Goal: Task Accomplishment & Management: Use online tool/utility

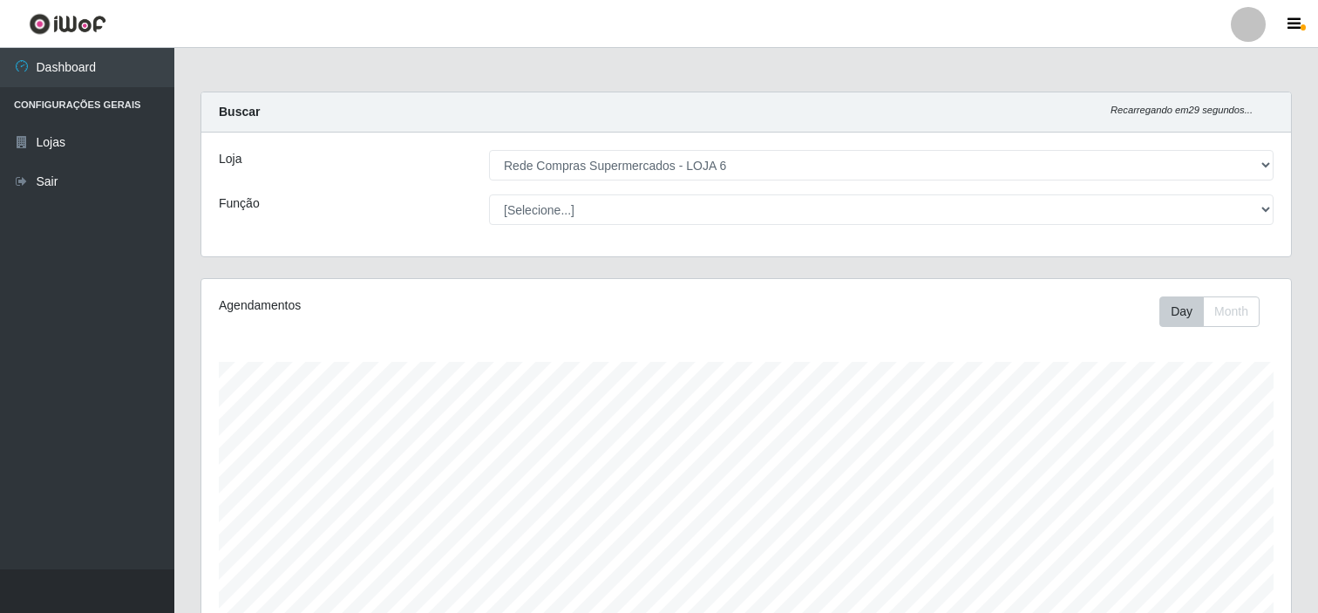
select select "398"
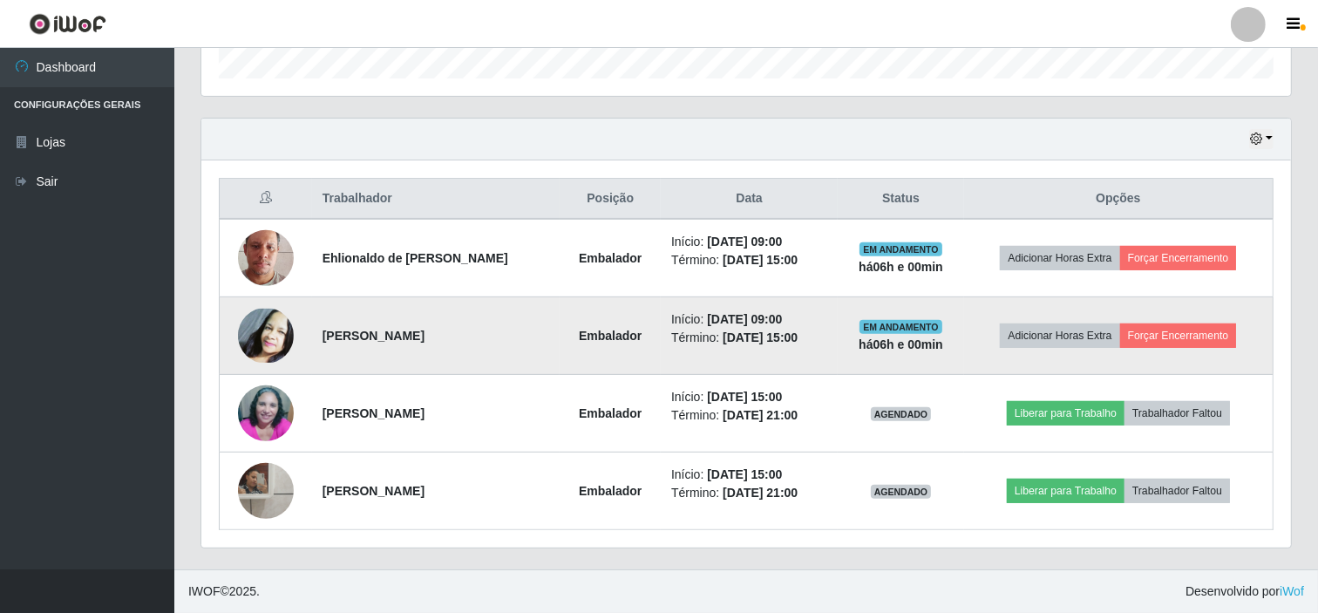
scroll to position [361, 1089]
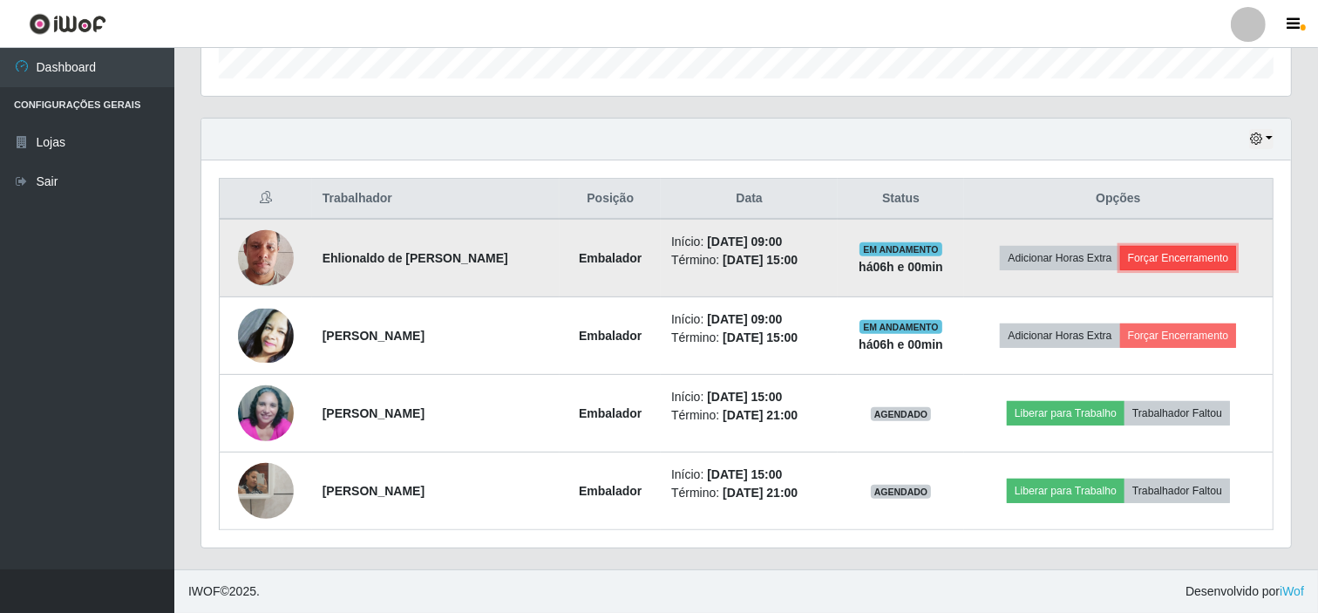
click at [1181, 255] on button "Forçar Encerramento" at bounding box center [1178, 258] width 117 height 24
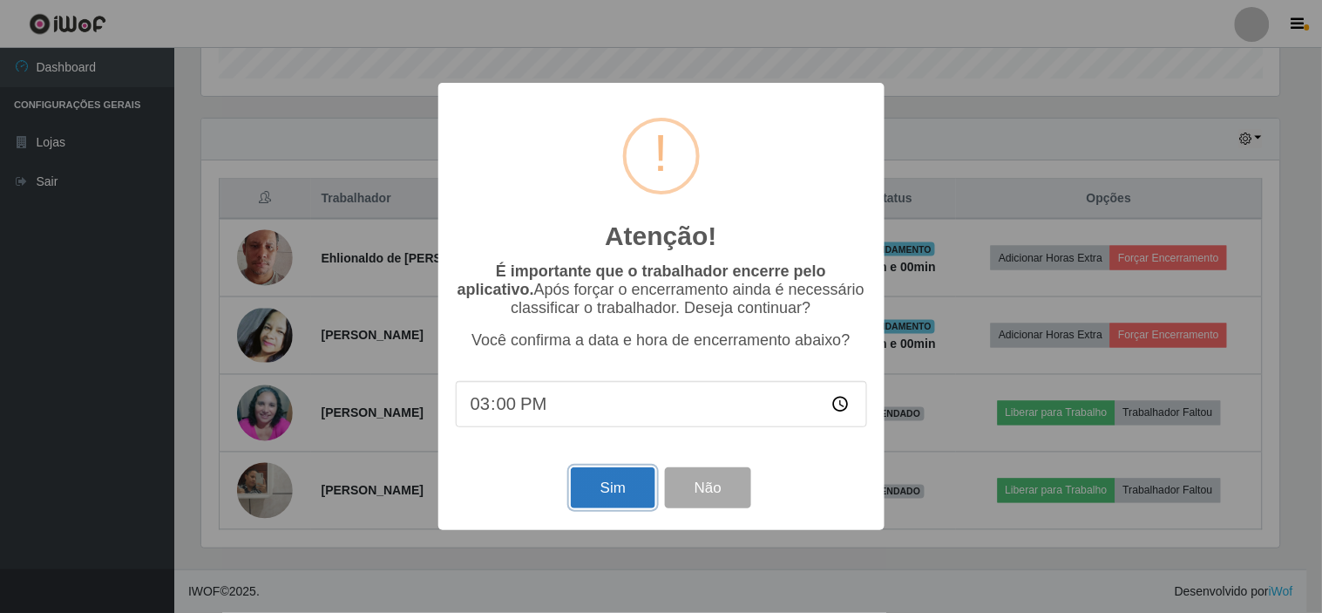
click at [607, 490] on button "Sim" at bounding box center [613, 487] width 85 height 41
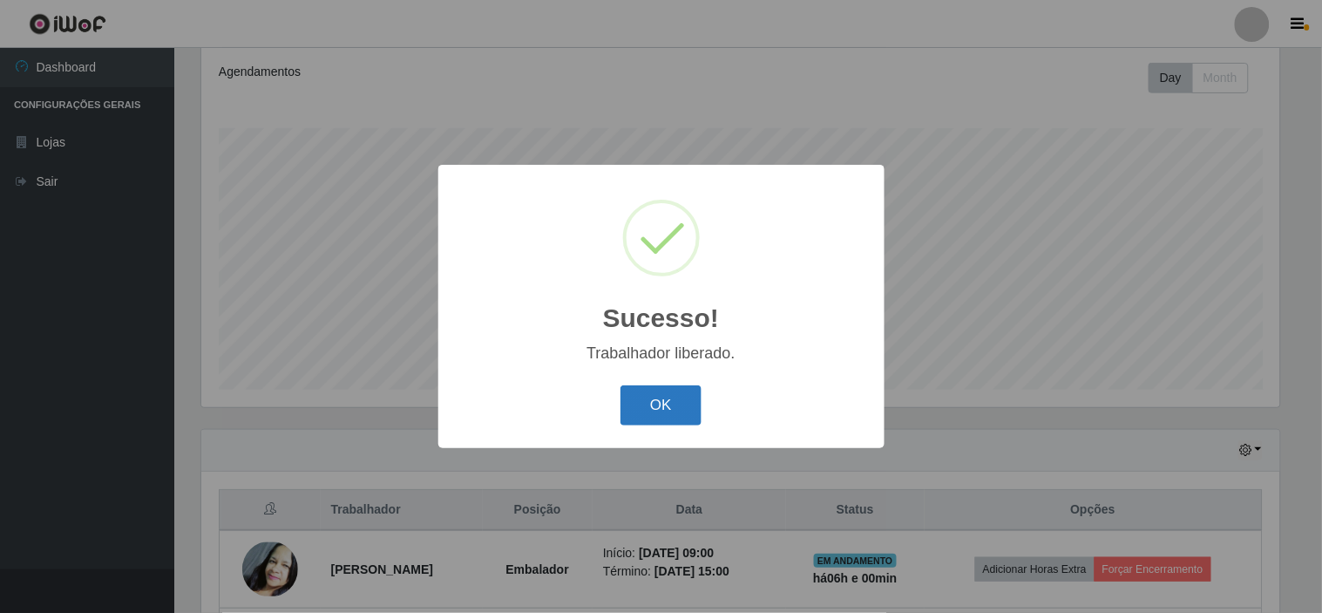
click at [668, 404] on button "OK" at bounding box center [661, 405] width 81 height 41
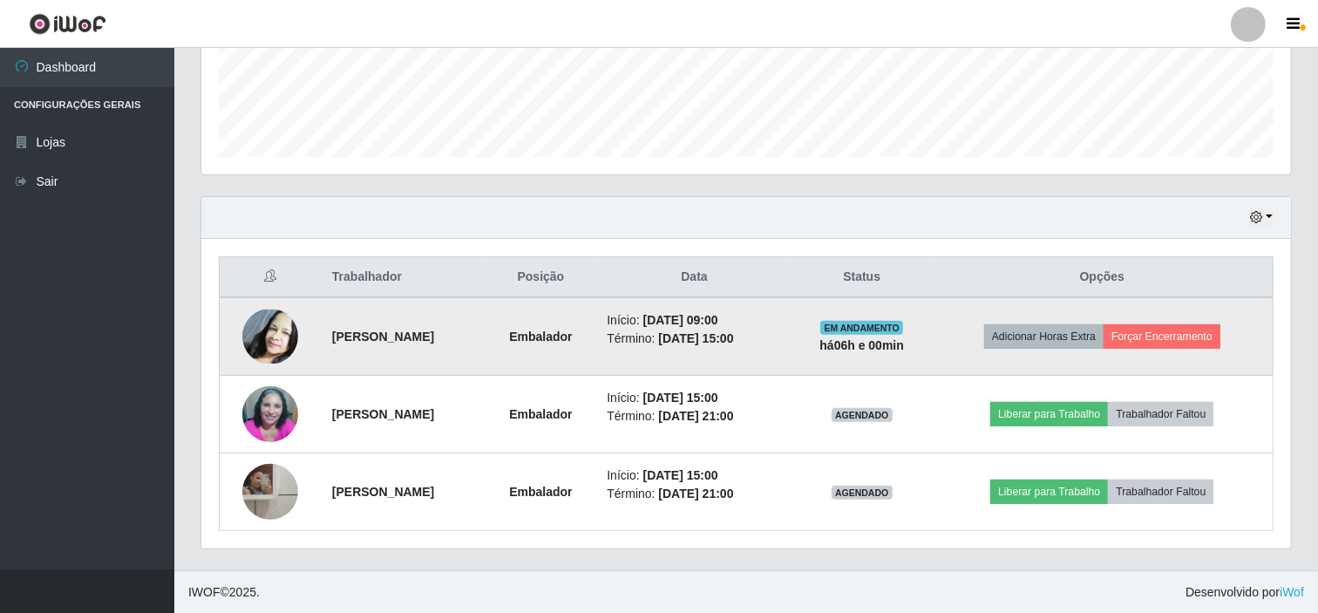
scroll to position [467, 0]
drag, startPoint x: 1160, startPoint y: 329, endPoint x: 1130, endPoint y: 329, distance: 29.6
click at [1130, 329] on button "Forçar Encerramento" at bounding box center [1161, 335] width 117 height 24
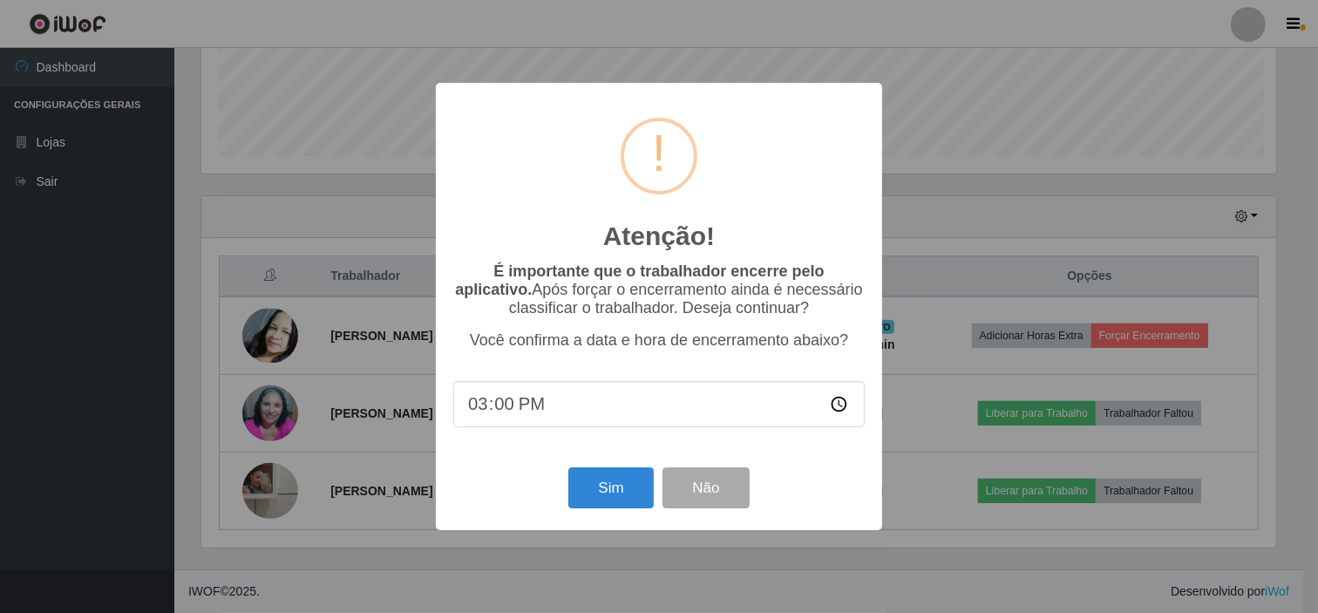
scroll to position [361, 1078]
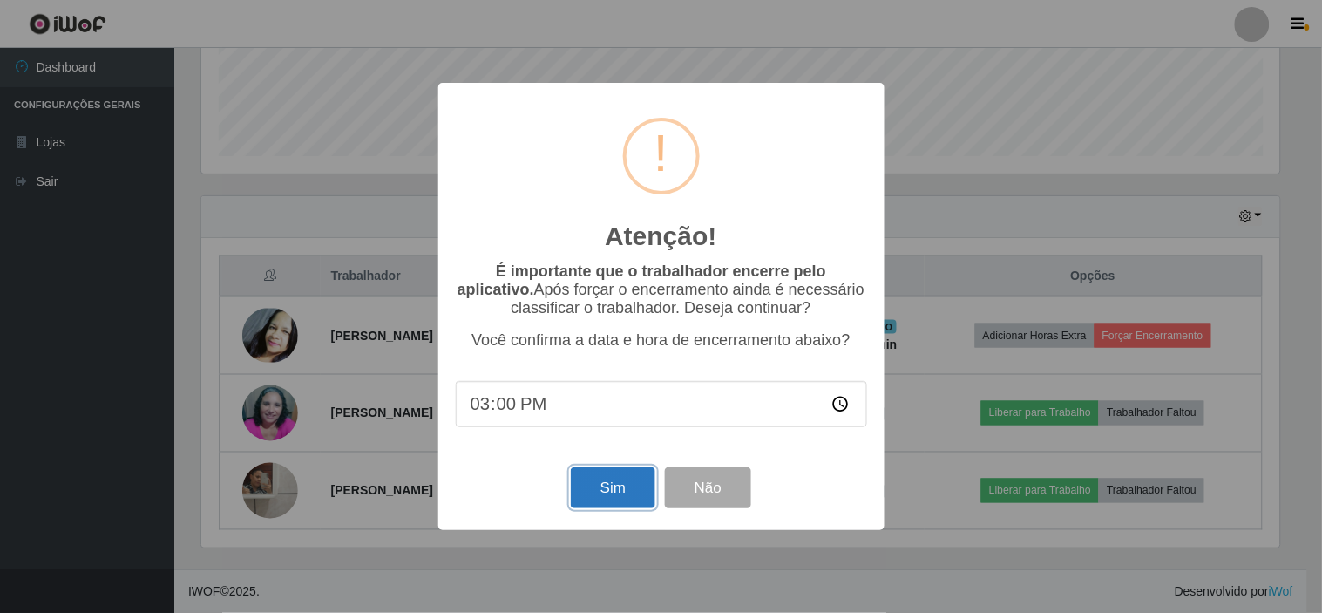
click at [615, 492] on button "Sim" at bounding box center [613, 487] width 85 height 41
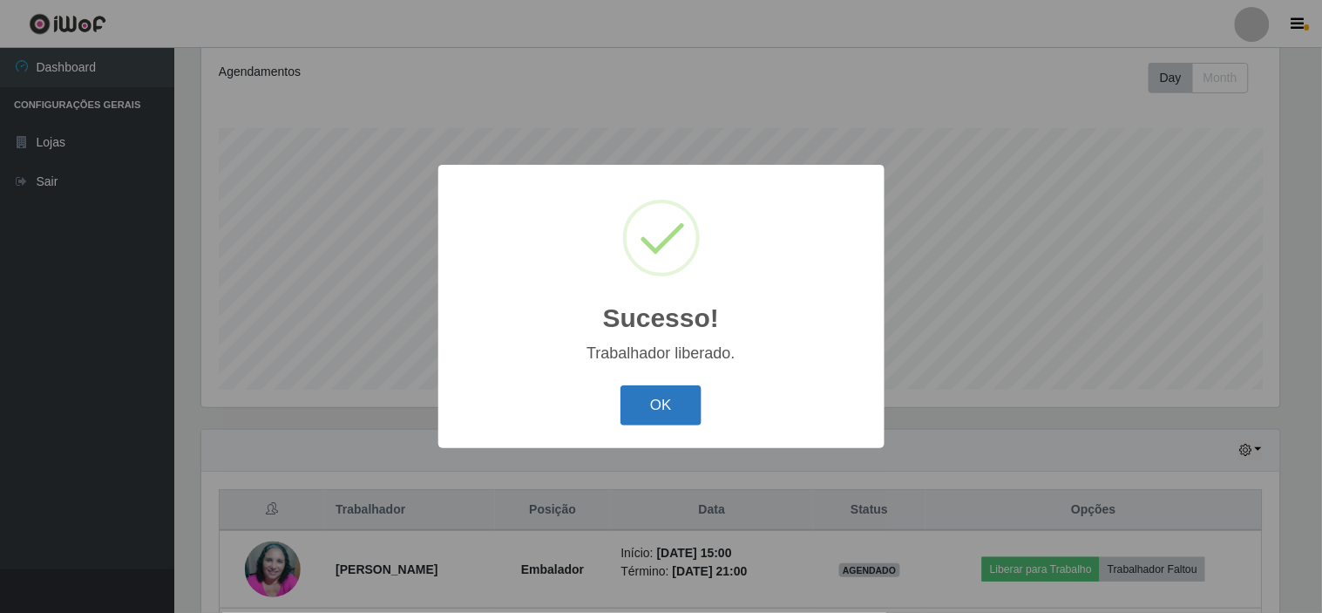
click at [675, 406] on button "OK" at bounding box center [661, 405] width 81 height 41
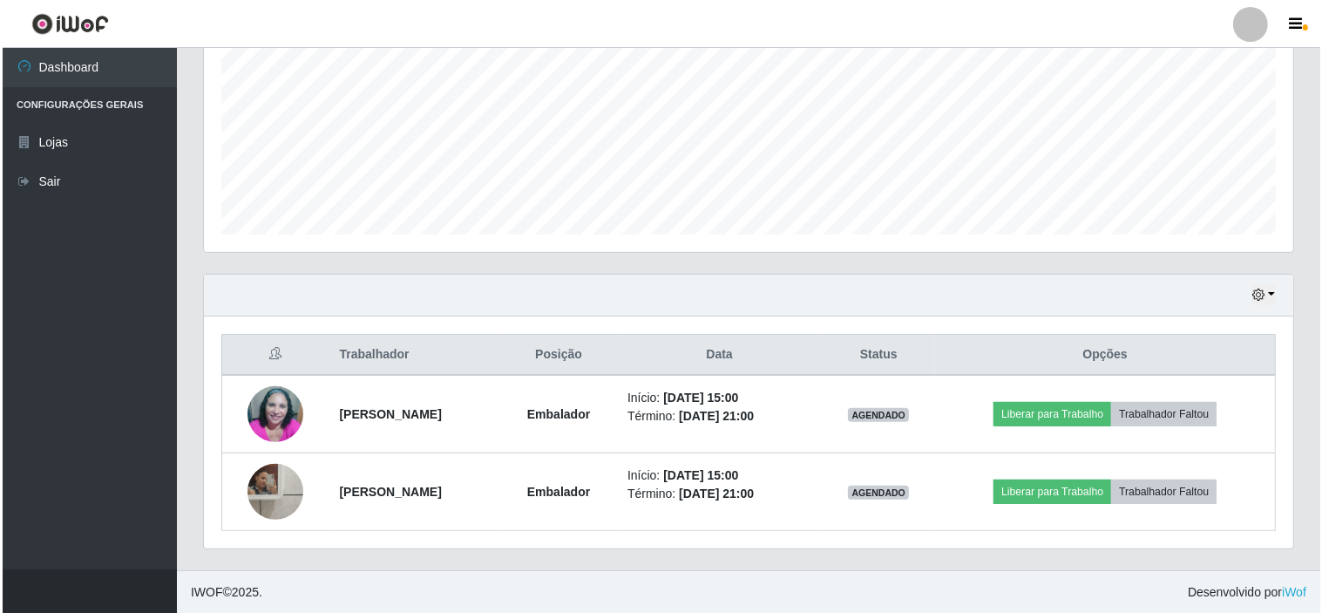
scroll to position [390, 0]
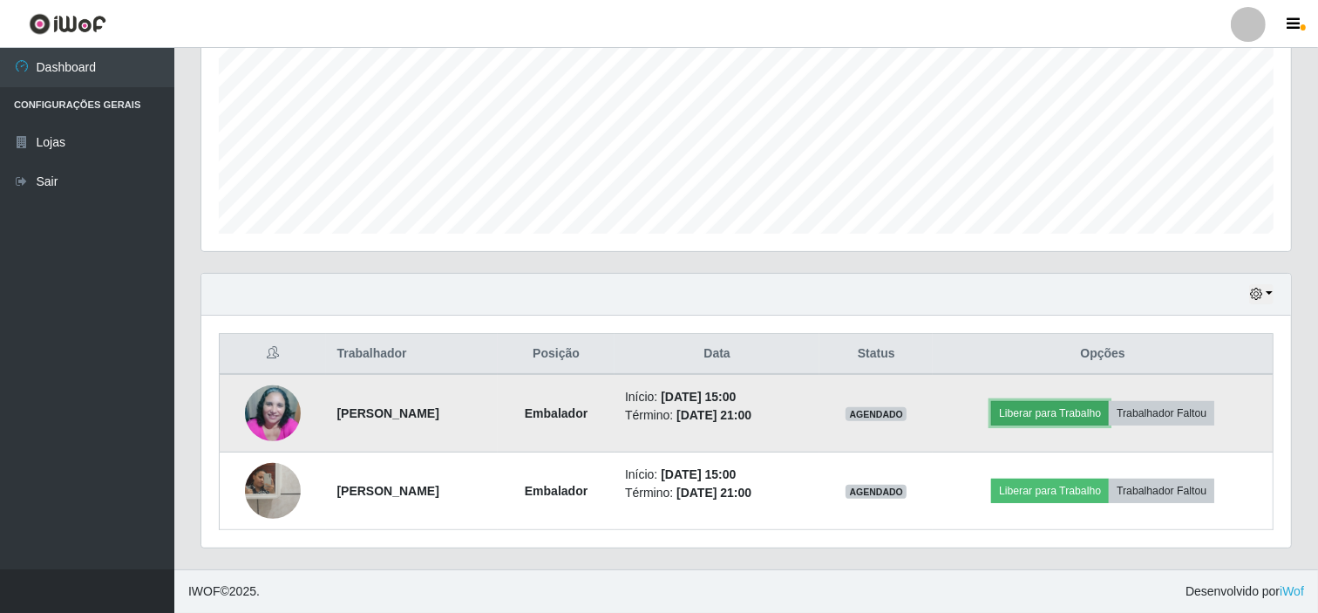
click at [1053, 410] on button "Liberar para Trabalho" at bounding box center [1050, 413] width 118 height 24
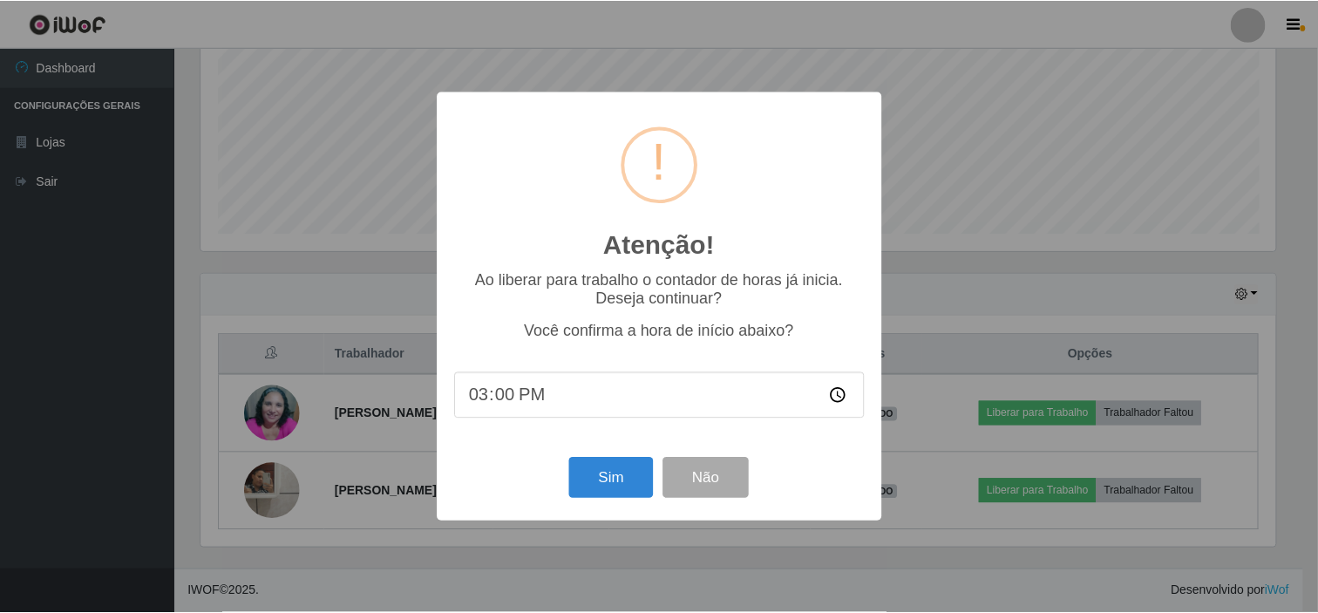
scroll to position [361, 1078]
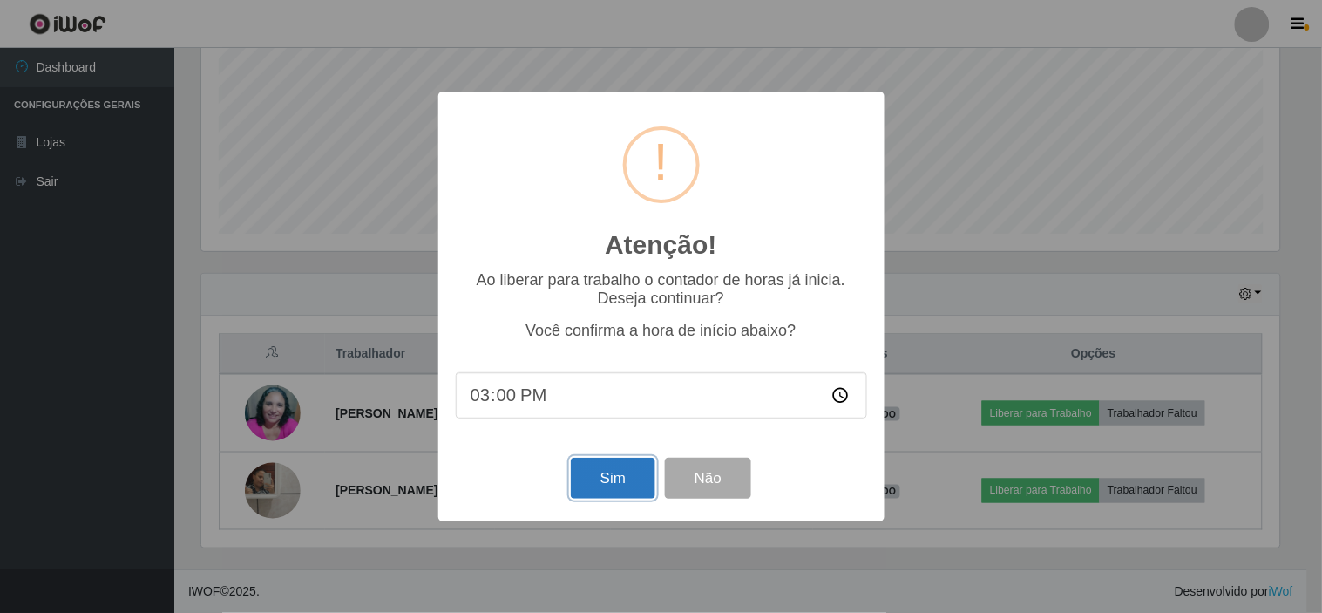
click at [599, 469] on button "Sim" at bounding box center [613, 478] width 85 height 41
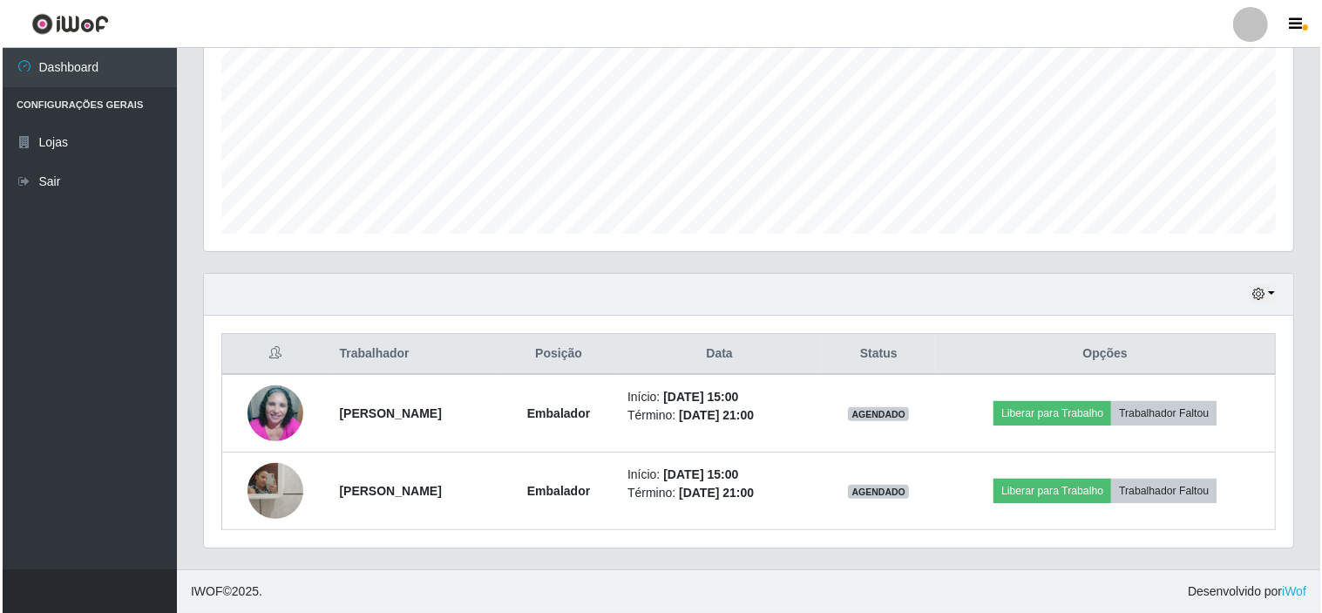
scroll to position [0, 0]
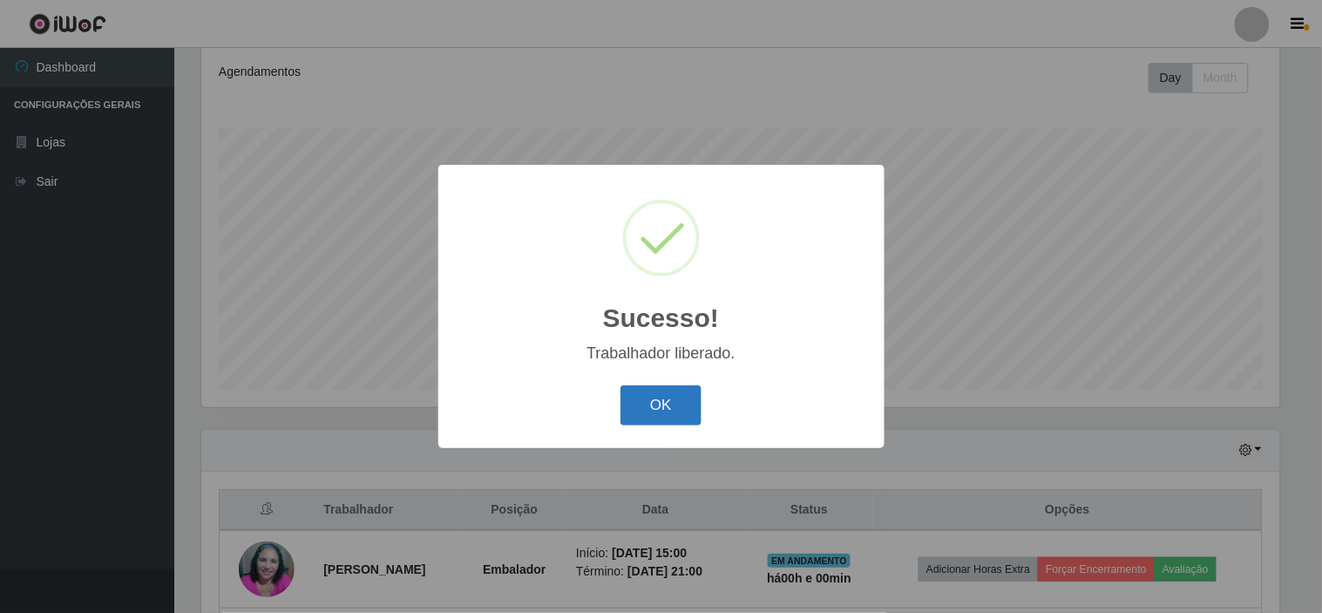
click at [648, 405] on button "OK" at bounding box center [661, 405] width 81 height 41
